Goal: Find specific fact: Find specific fact

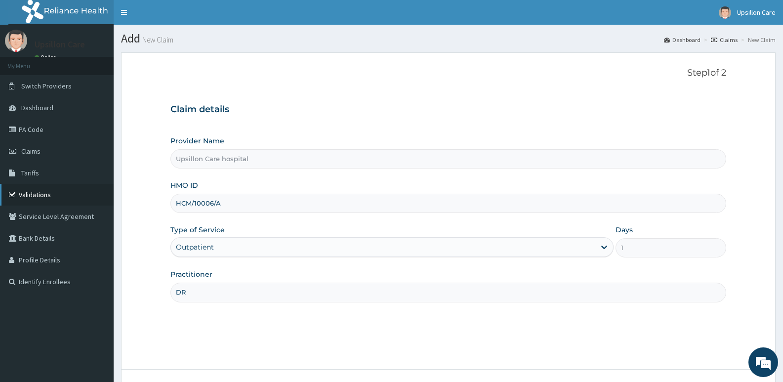
click at [35, 193] on link "Validations" at bounding box center [57, 195] width 114 height 22
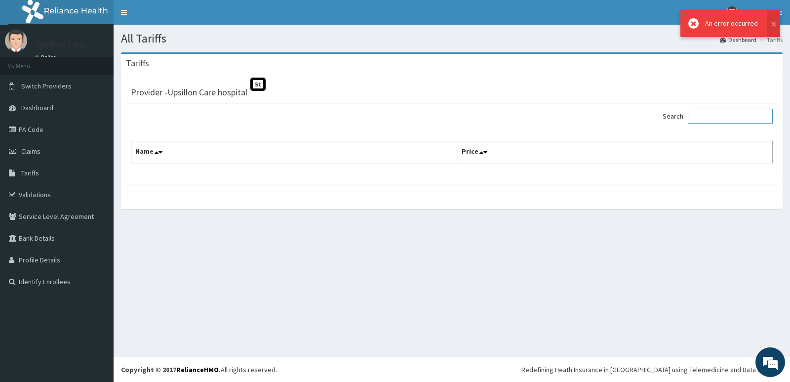
click at [717, 118] on input "Search:" at bounding box center [730, 116] width 85 height 15
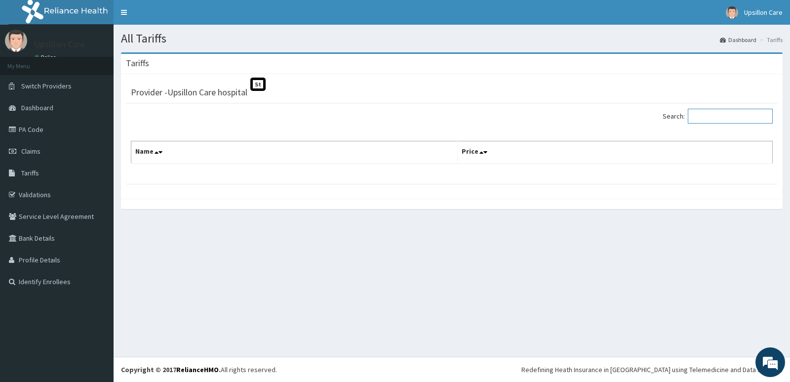
click at [721, 116] on input "Search:" at bounding box center [730, 116] width 85 height 15
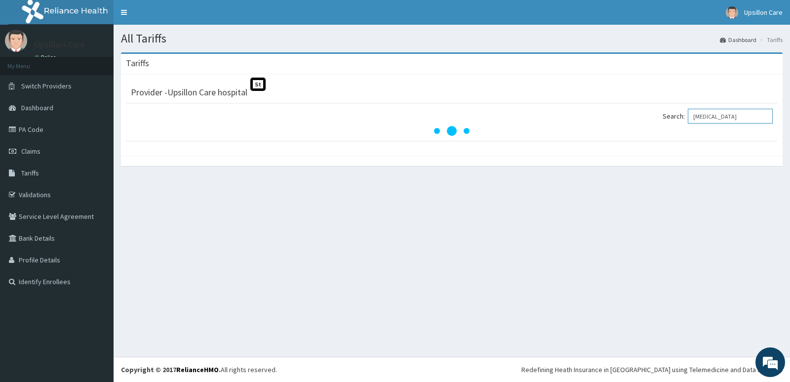
type input "Atenolol"
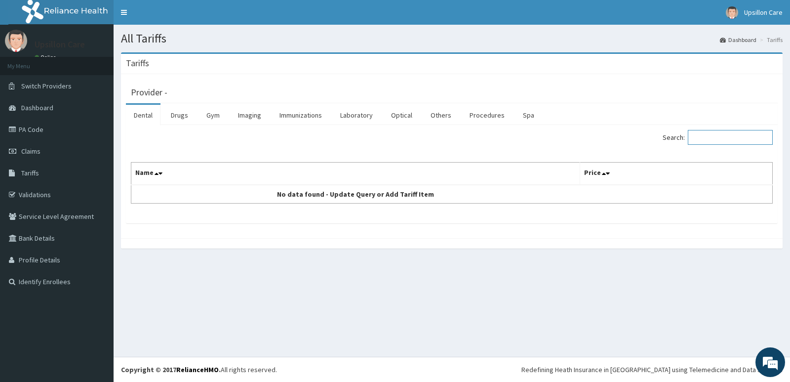
click at [704, 138] on input "Search:" at bounding box center [730, 137] width 85 height 15
type input "a"
type input "parace"
